Goal: Information Seeking & Learning: Learn about a topic

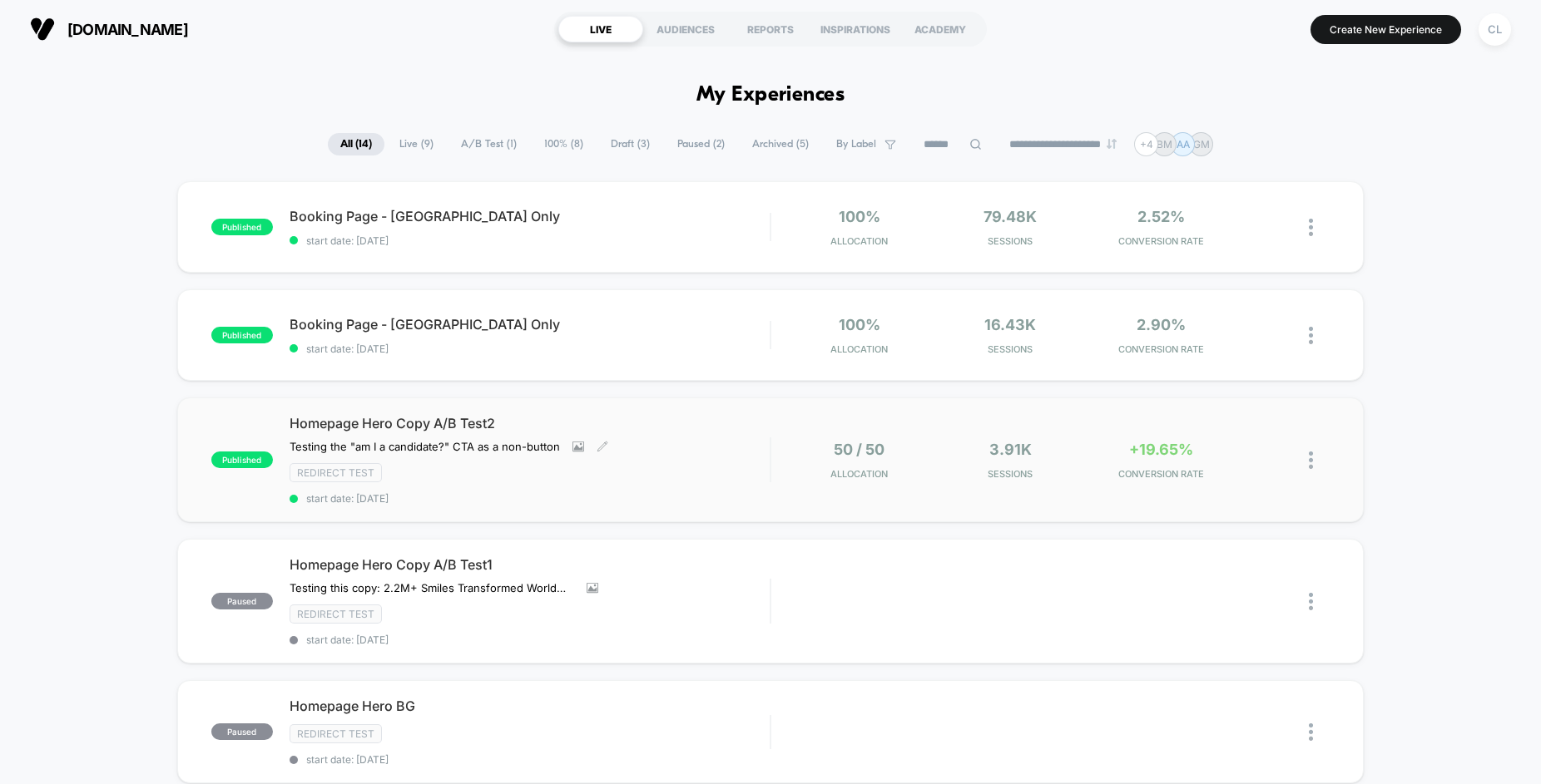
click at [682, 438] on div "Homepage Hero Copy A/B Test2 Testing the "am I a candidate?" CTA as a non-butto…" at bounding box center [529, 460] width 480 height 90
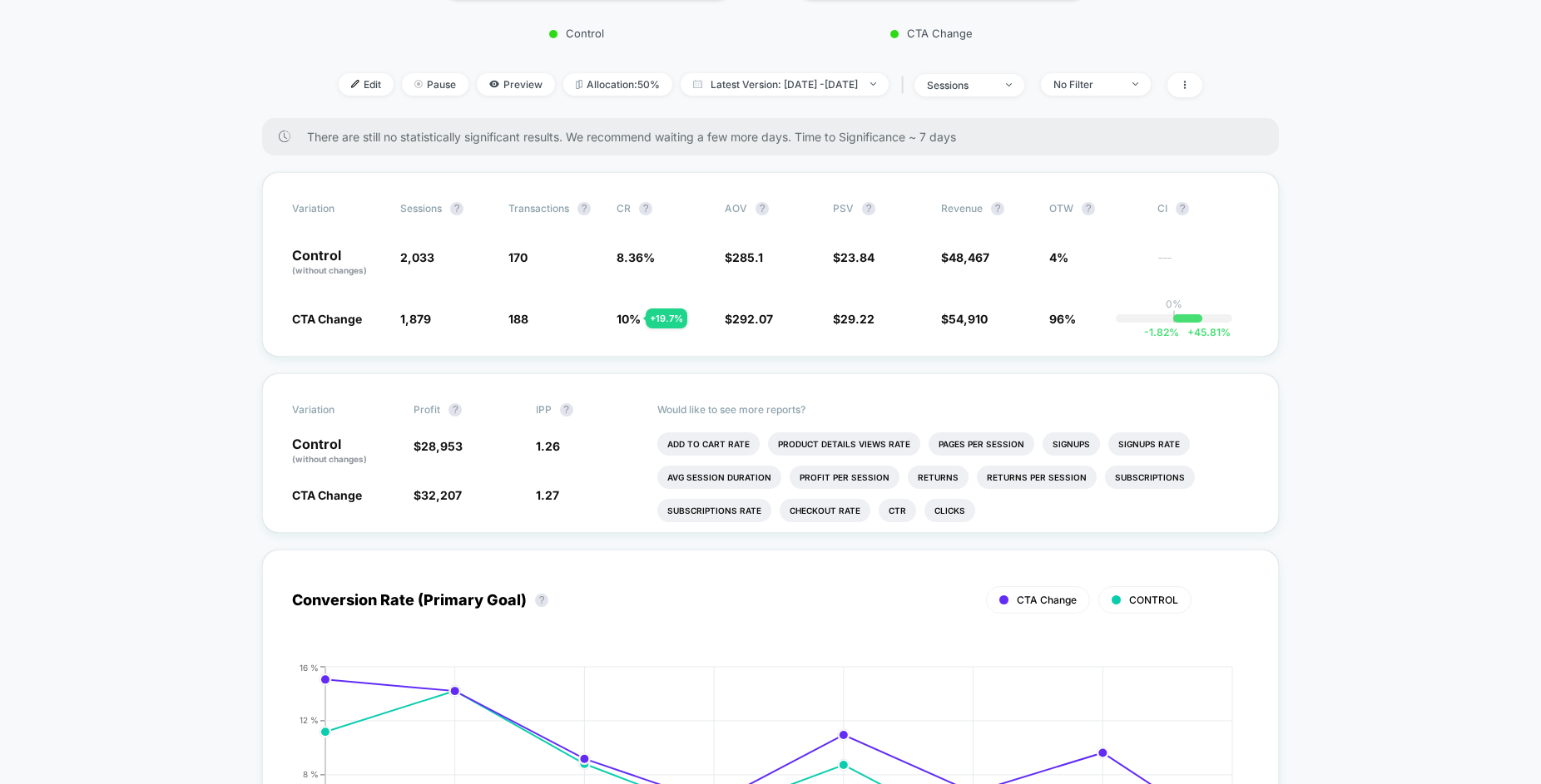
scroll to position [419, 0]
